Goal: Answer question/provide support: Answer question/provide support

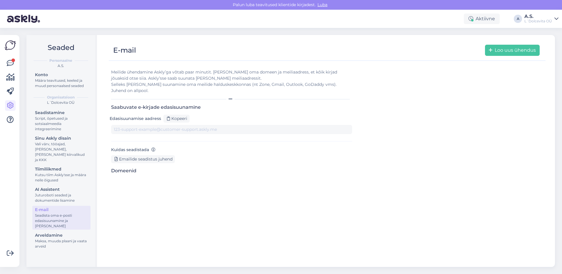
type input "[DOMAIN_NAME][EMAIL_ADDRESS][DOMAIN_NAME]"
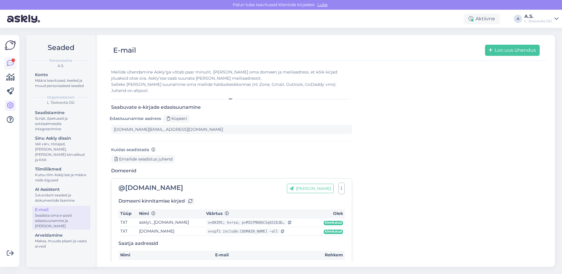
click at [10, 64] on icon at bounding box center [10, 63] width 7 height 7
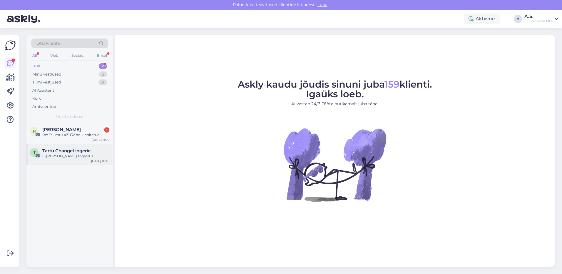
click at [63, 154] on div "E-[PERSON_NAME] tagastus" at bounding box center [75, 155] width 67 height 5
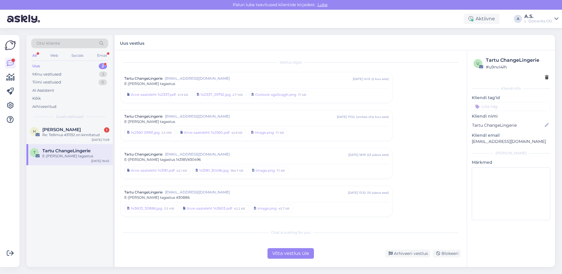
scroll to position [60, 0]
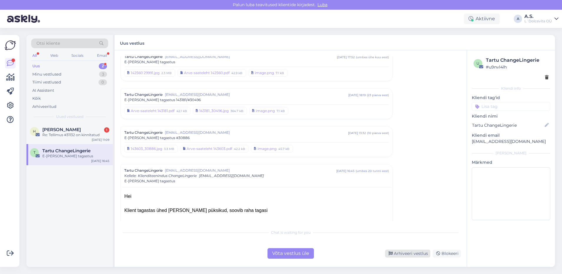
click at [412, 252] on div "Arhiveeri vestlus" at bounding box center [407, 254] width 45 height 8
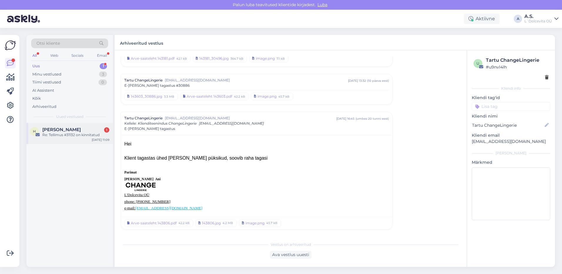
click at [75, 133] on div "Re: Tellimus #31132 on kinnitatud" at bounding box center [75, 134] width 67 height 5
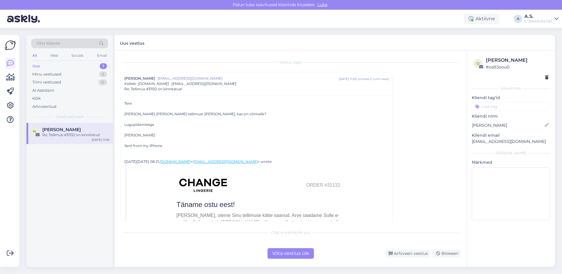
click at [290, 253] on div "Võta vestlus üle" at bounding box center [290, 253] width 46 height 11
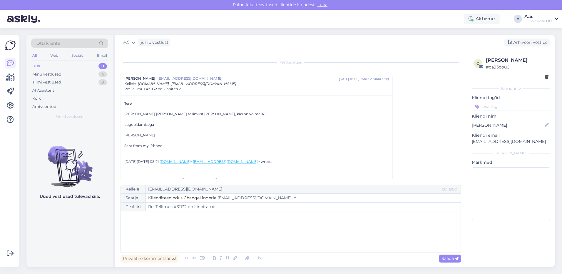
scroll to position [16, 0]
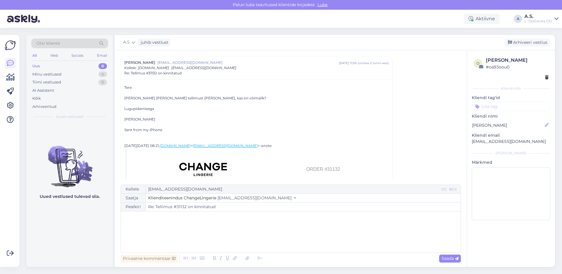
click at [187, 226] on div "﻿" at bounding box center [291, 231] width 334 height 35
click at [298, 230] on p "Proovime anda endast parima, et te saaksite oma tellimuse [PERSON_NAME] alates …" at bounding box center [291, 230] width 334 height 6
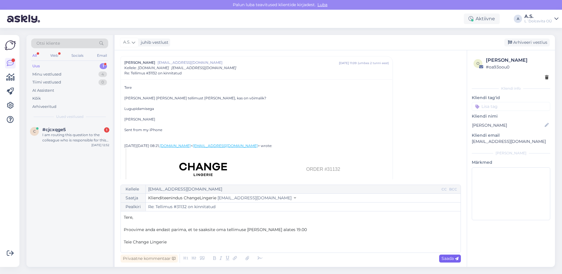
click at [445, 259] on span "Saada" at bounding box center [449, 258] width 17 height 5
type input "Re: Re: Tellimus #31132 on kinnitatud"
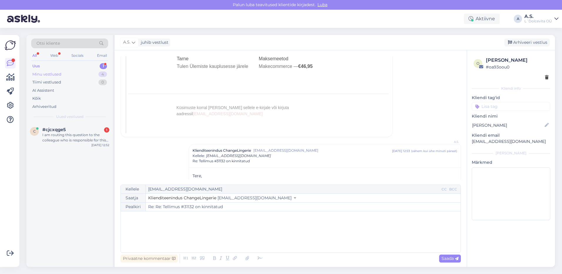
click at [46, 73] on div "Minu vestlused" at bounding box center [46, 74] width 29 height 6
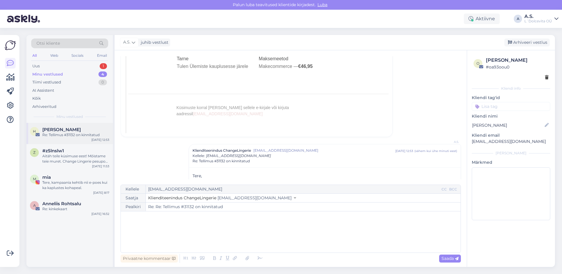
click at [69, 139] on div "H [PERSON_NAME] Re: Tellimus #31132 on kinnitatud [DATE] 12:53" at bounding box center [69, 133] width 86 height 21
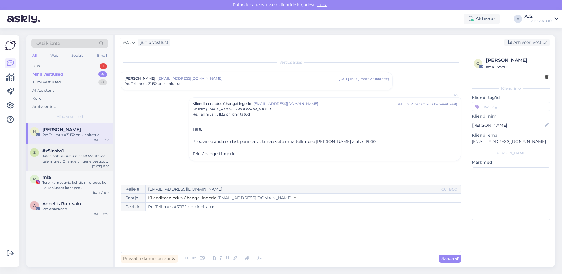
click at [61, 167] on div "z #z5lnslw1 Aitäh teile küsimuse eest! Mõistame teie muret. Change Lingerie pes…" at bounding box center [69, 157] width 86 height 26
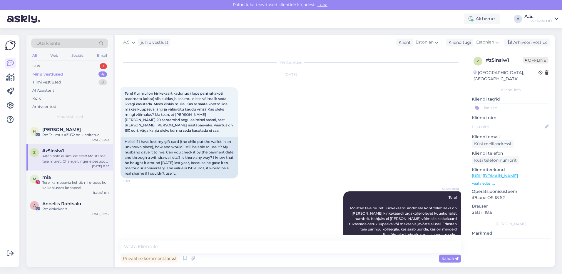
scroll to position [258, 0]
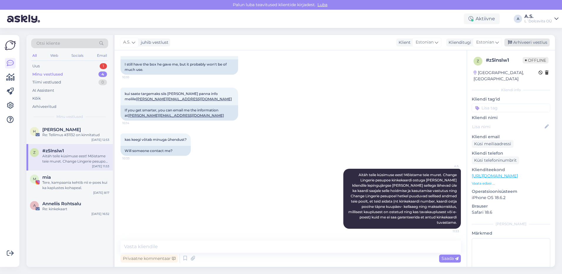
click at [531, 44] on div "Arhiveeri vestlus" at bounding box center [526, 42] width 45 height 8
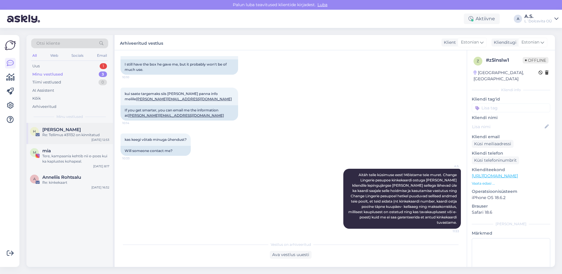
click at [65, 136] on div "Re: Tellimus #31132 on kinnitatud" at bounding box center [75, 134] width 67 height 5
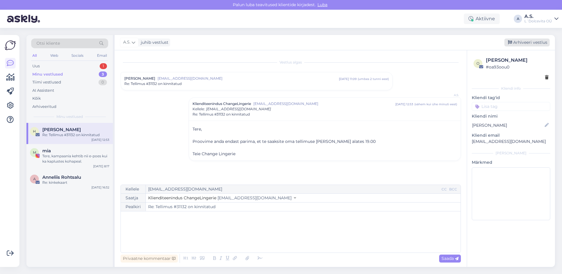
click at [523, 43] on div "Arhiveeri vestlus" at bounding box center [526, 42] width 45 height 8
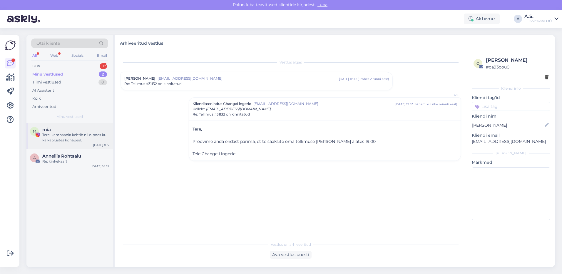
click at [54, 145] on div "m mia Tere, kampaania kehtib nii e-poes kui ka kaplustes kohapeal. [DATE] 8:17" at bounding box center [69, 136] width 86 height 26
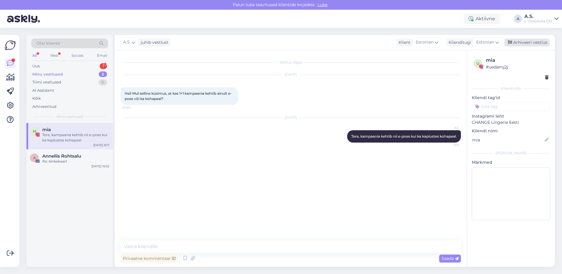
click at [514, 42] on div "Arhiveeri vestlus" at bounding box center [526, 42] width 45 height 8
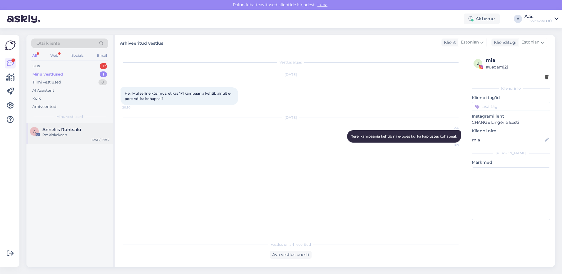
click at [46, 132] on span "Anneliis Rohtsalu" at bounding box center [61, 129] width 39 height 5
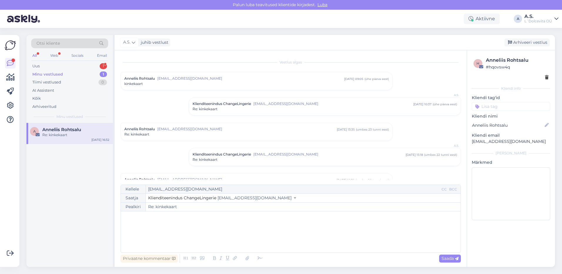
scroll to position [36, 0]
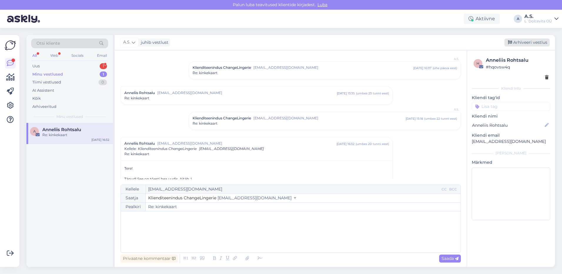
click at [529, 40] on div "Arhiveeri vestlus" at bounding box center [526, 42] width 45 height 8
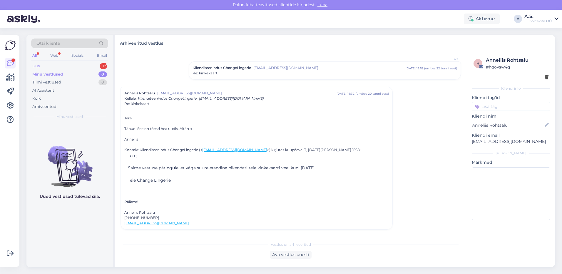
drag, startPoint x: 41, startPoint y: 67, endPoint x: 38, endPoint y: 66, distance: 3.0
click at [40, 67] on div "Uus 1" at bounding box center [69, 66] width 77 height 8
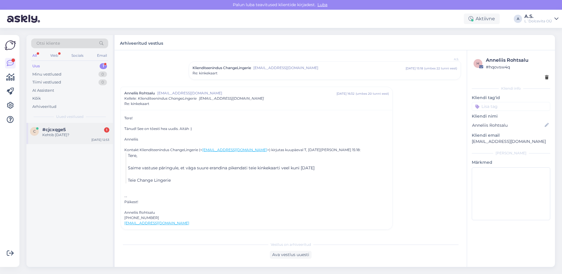
click at [60, 125] on div "c #cjcxqge5 1 Kehtib [DATE]? [DATE] 12:53" at bounding box center [69, 133] width 86 height 21
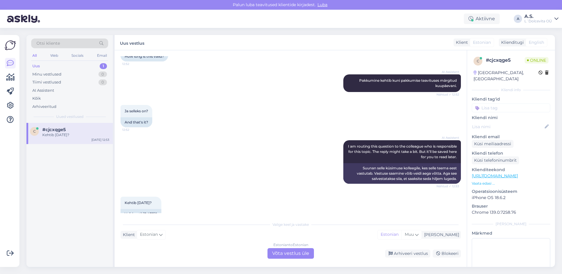
scroll to position [137, 0]
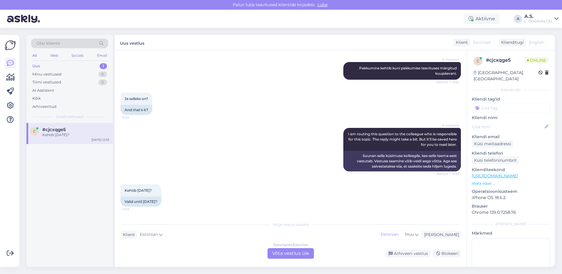
click at [293, 254] on div "Estonian to Estonian Võta vestlus üle" at bounding box center [290, 253] width 46 height 11
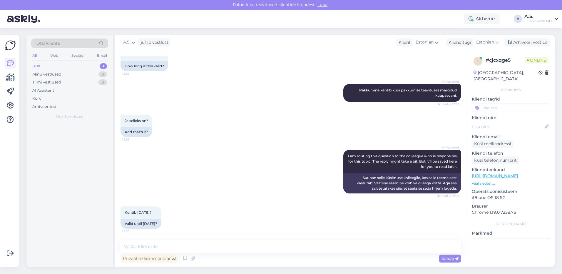
scroll to position [115, 0]
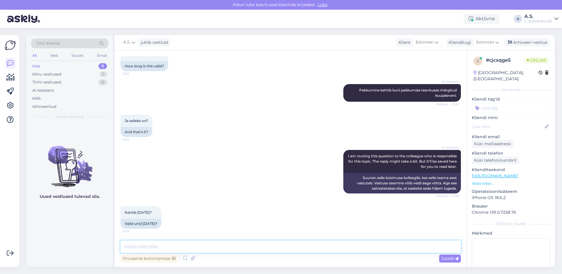
click at [274, 245] on textarea at bounding box center [290, 246] width 340 height 12
type textarea "Kampaania 1+1 kehtib kuni [DATE]"
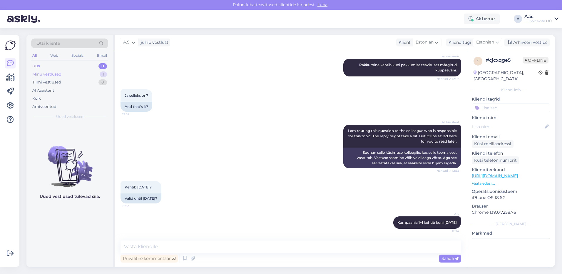
click at [57, 76] on div "Minu vestlused" at bounding box center [46, 74] width 29 height 6
